Goal: Transaction & Acquisition: Purchase product/service

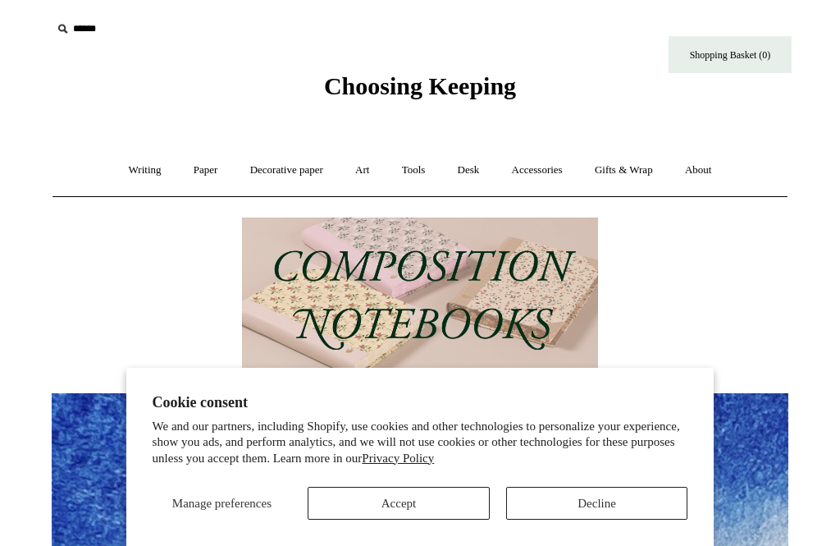
click at [367, 183] on link "Art +" at bounding box center [363, 171] width 44 height 44
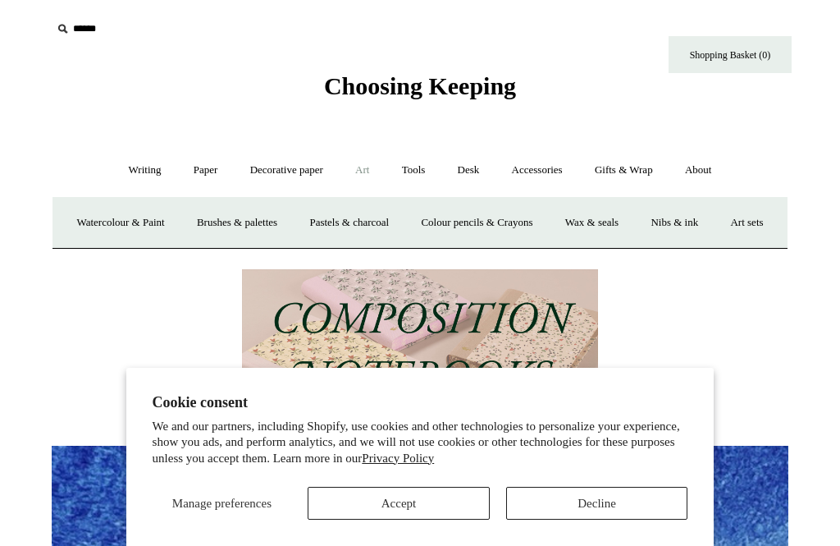
click at [619, 505] on button "Decline" at bounding box center [597, 503] width 182 height 33
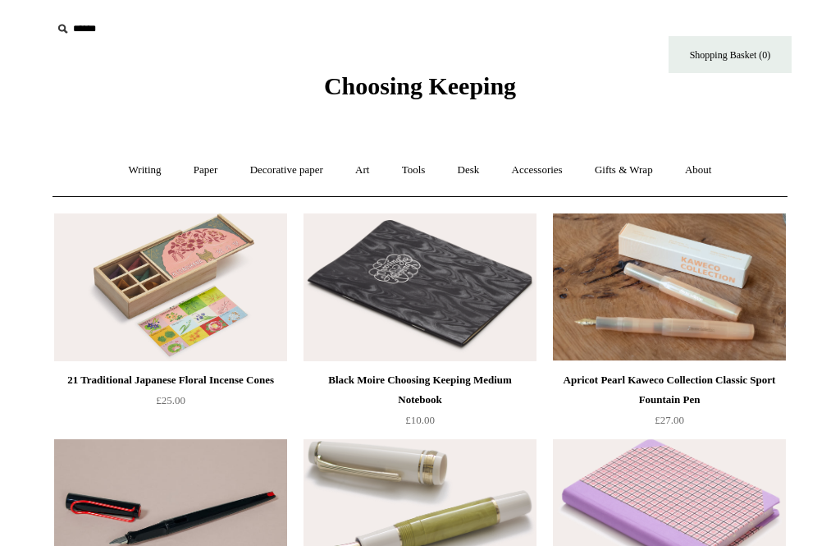
click at [94, 35] on input "text" at bounding box center [153, 29] width 202 height 30
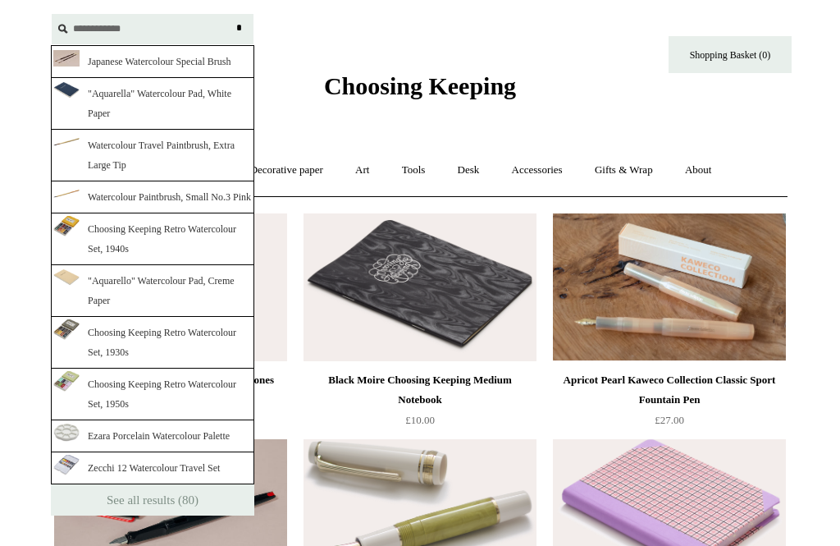
type input "**********"
click at [239, 28] on input "*" at bounding box center [239, 28] width 16 height 29
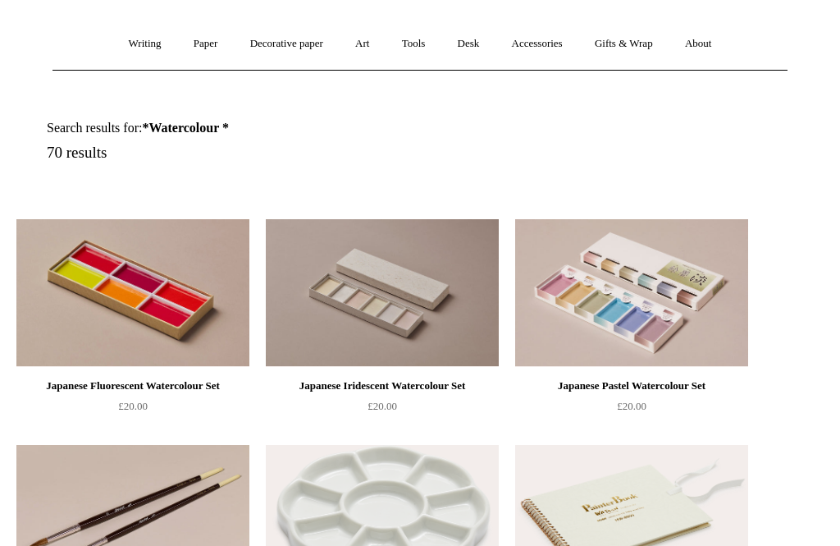
scroll to position [128, 0]
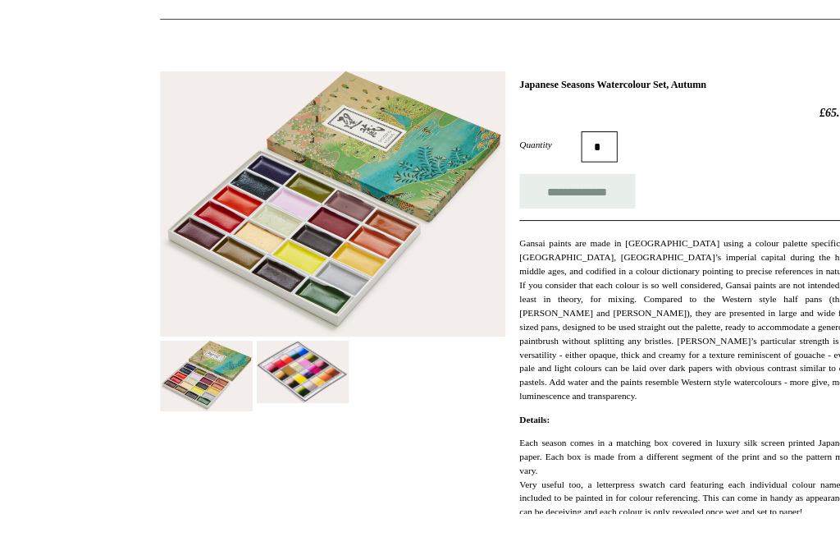
scroll to position [202, 0]
